Goal: Task Accomplishment & Management: Use online tool/utility

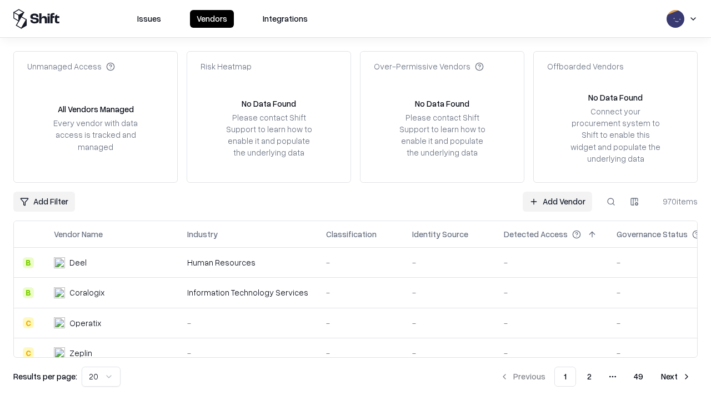
click at [557, 201] on link "Add Vendor" at bounding box center [556, 202] width 69 height 20
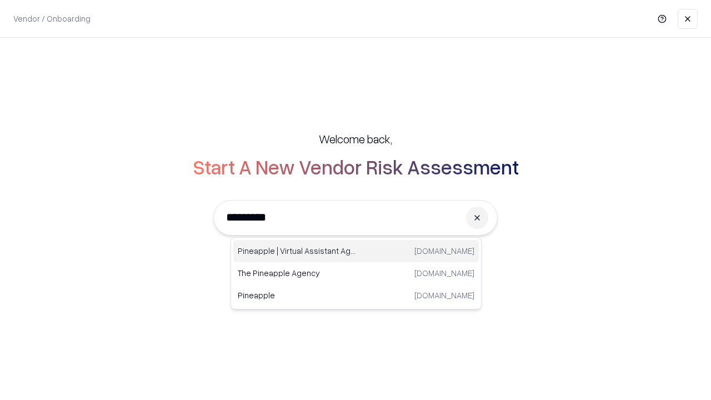
click at [356, 251] on div "Pineapple | Virtual Assistant Agency [DOMAIN_NAME]" at bounding box center [355, 251] width 245 height 22
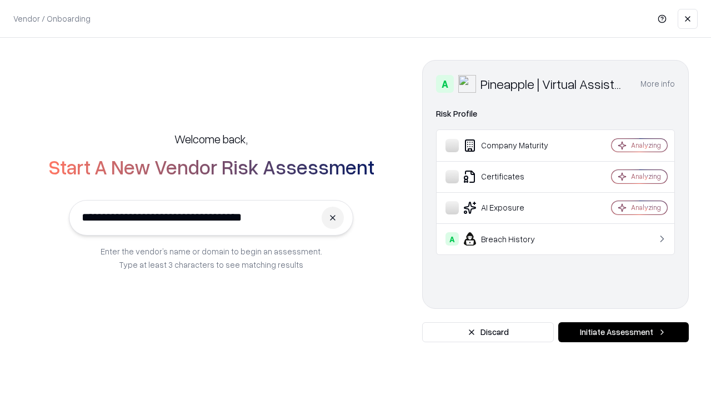
type input "**********"
click at [623, 332] on button "Initiate Assessment" at bounding box center [623, 332] width 130 height 20
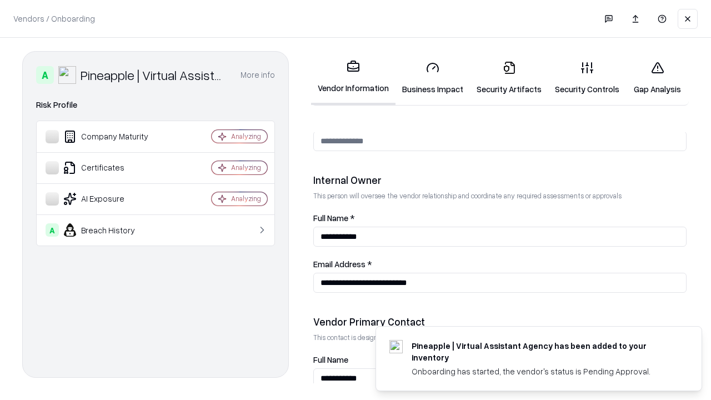
scroll to position [575, 0]
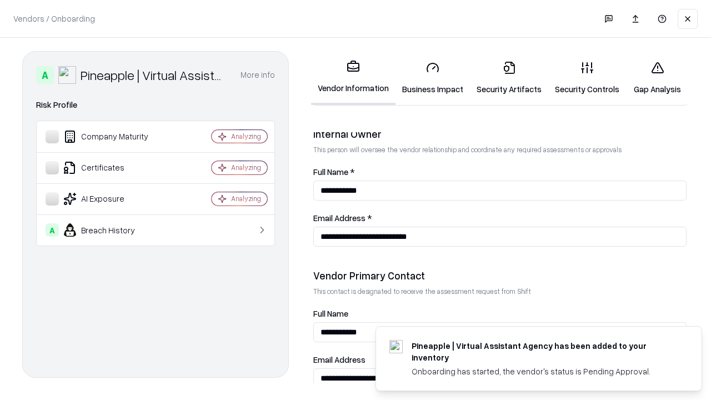
click at [433, 78] on link "Business Impact" at bounding box center [432, 78] width 74 height 52
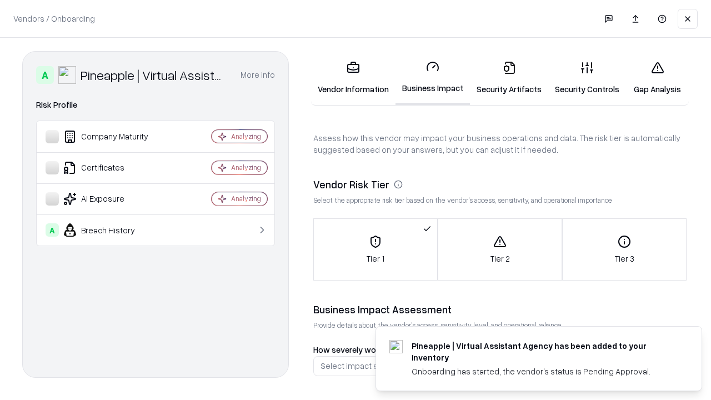
click at [509, 78] on link "Security Artifacts" at bounding box center [509, 78] width 78 height 52
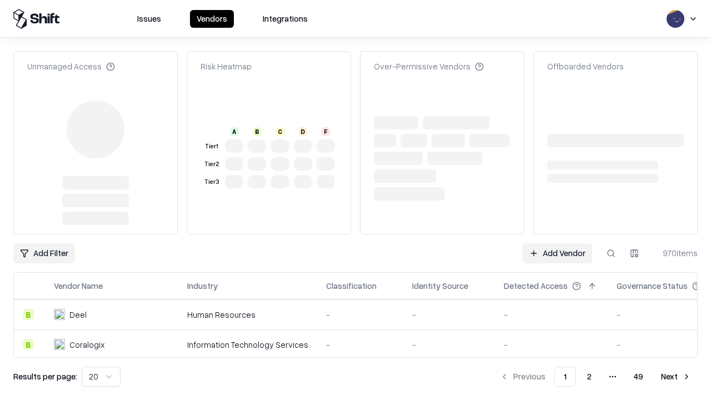
click at [557, 243] on link "Add Vendor" at bounding box center [556, 253] width 69 height 20
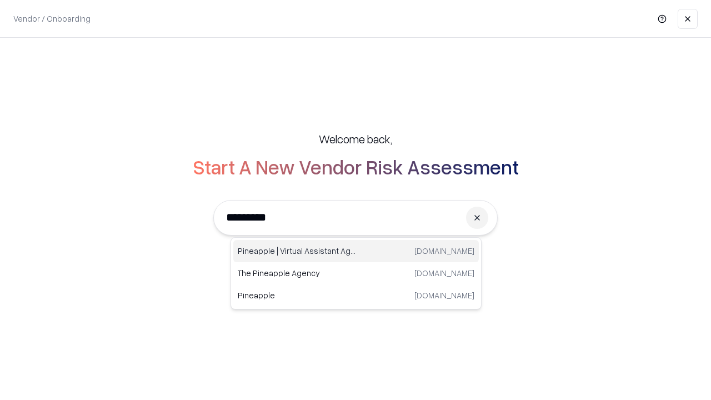
click at [356, 251] on div "Pineapple | Virtual Assistant Agency [DOMAIN_NAME]" at bounding box center [355, 251] width 245 height 22
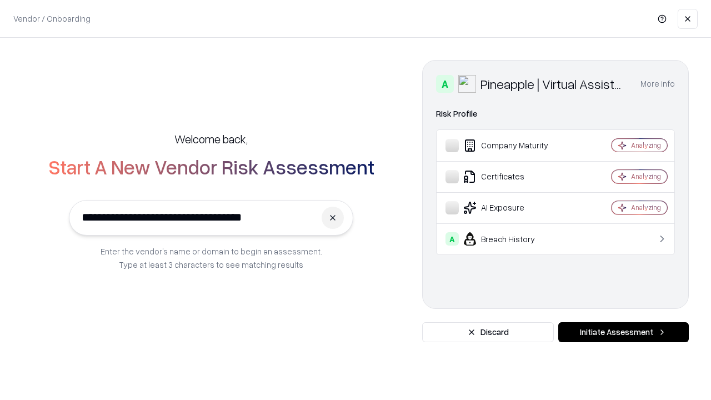
type input "**********"
click at [623, 332] on button "Initiate Assessment" at bounding box center [623, 332] width 130 height 20
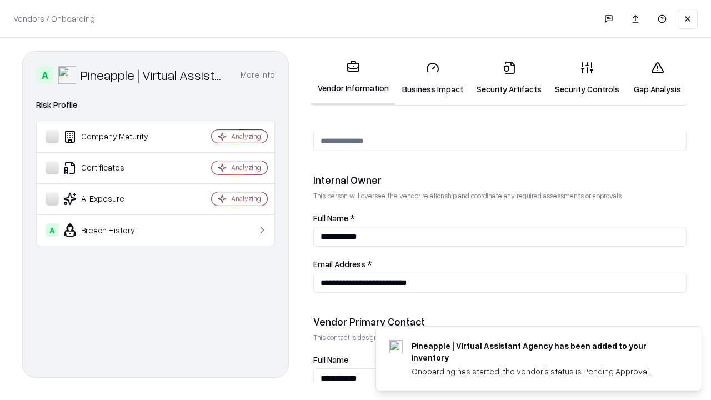
scroll to position [575, 0]
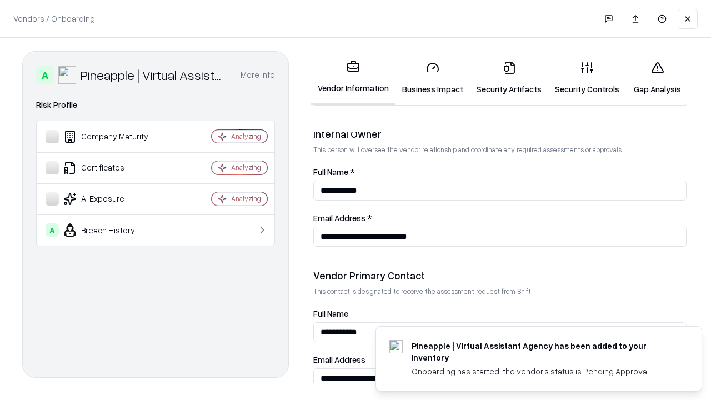
click at [657, 78] on link "Gap Analysis" at bounding box center [657, 78] width 63 height 52
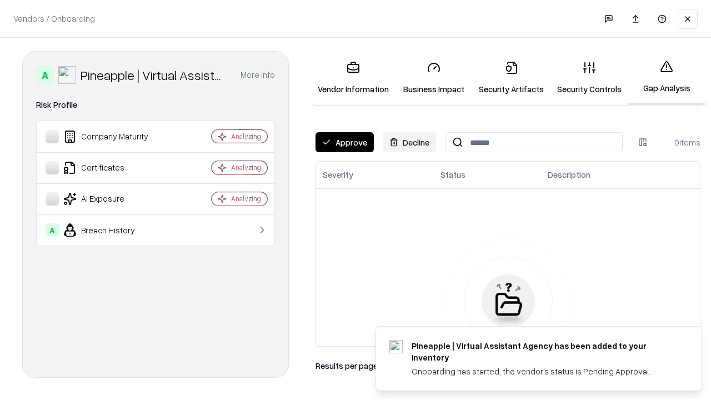
click at [344, 142] on button "Approve" at bounding box center [344, 142] width 58 height 20
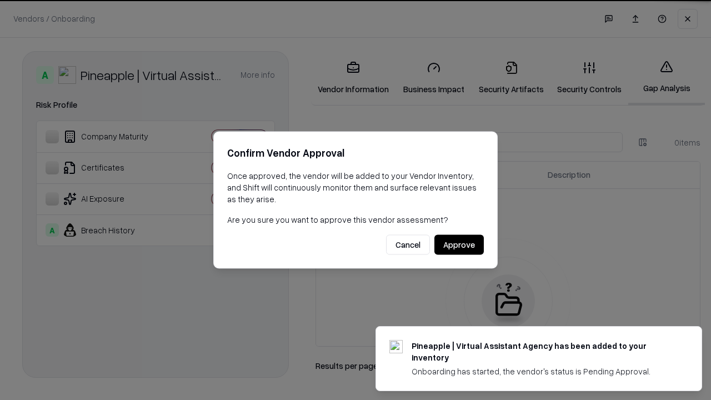
click at [459, 244] on button "Approve" at bounding box center [458, 245] width 49 height 20
